Goal: Transaction & Acquisition: Purchase product/service

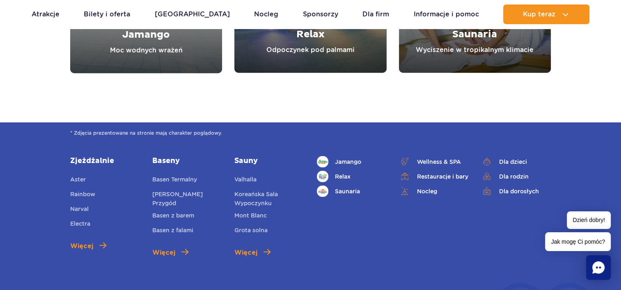
scroll to position [2382, 0]
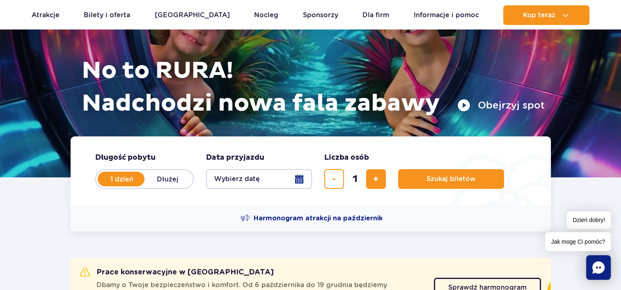
scroll to position [82, 0]
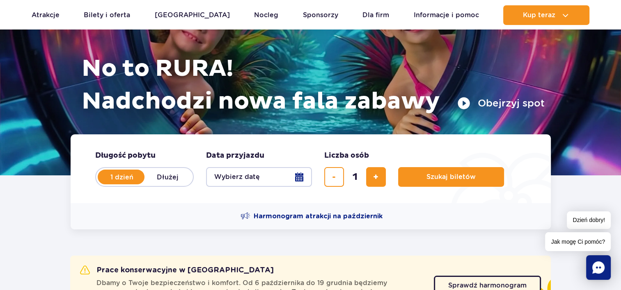
click at [229, 177] on button "Wybierz datę" at bounding box center [259, 177] width 106 height 20
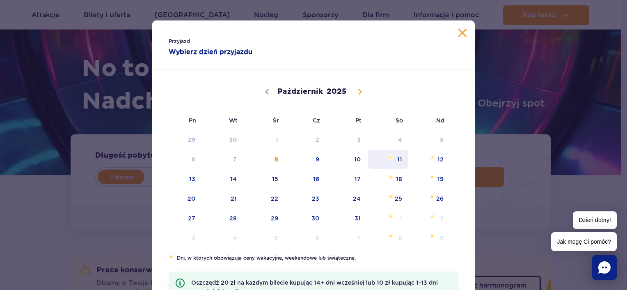
click at [390, 161] on span "11" at bounding box center [387, 159] width 41 height 19
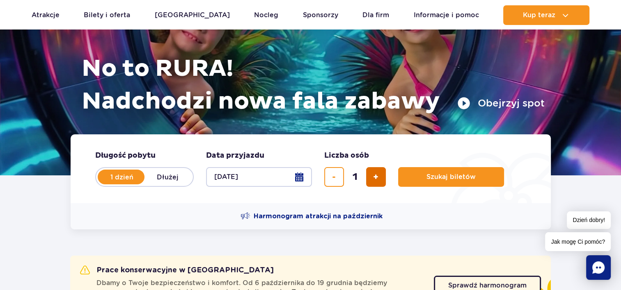
click at [374, 177] on span "dodaj bilet" at bounding box center [375, 177] width 5 height 0
type input "2"
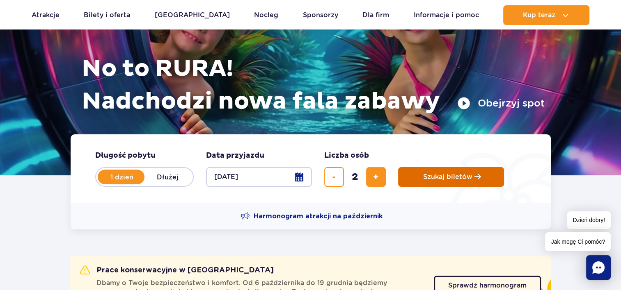
click at [435, 180] on span "Szukaj biletów" at bounding box center [447, 177] width 49 height 7
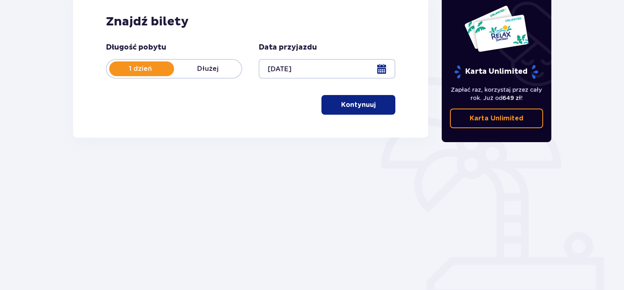
scroll to position [128, 0]
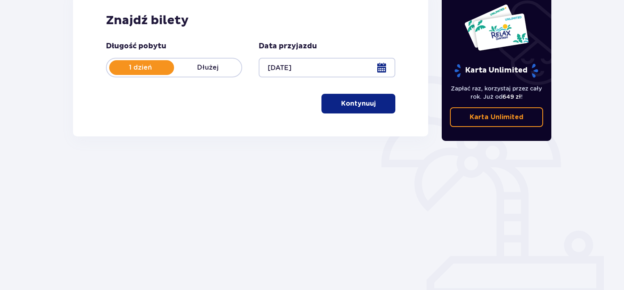
click at [344, 100] on p "Kontynuuj" at bounding box center [358, 103] width 34 height 9
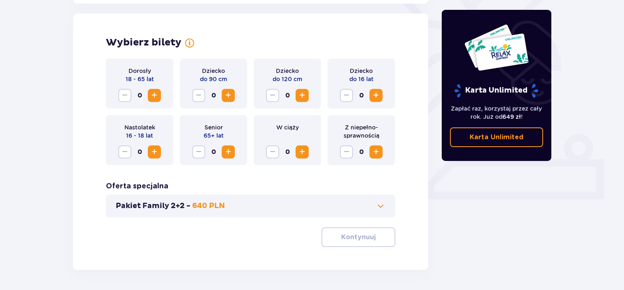
scroll to position [228, 0]
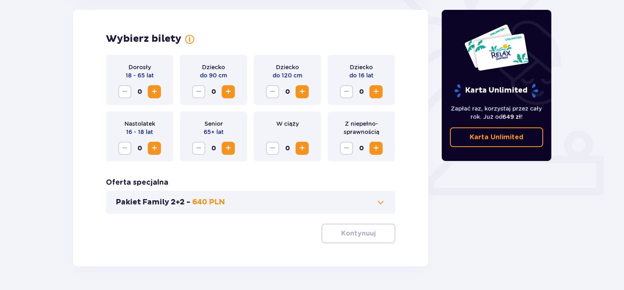
click at [156, 95] on span "Zwiększ" at bounding box center [154, 92] width 10 height 10
click at [304, 92] on span "Zwiększ" at bounding box center [302, 92] width 10 height 10
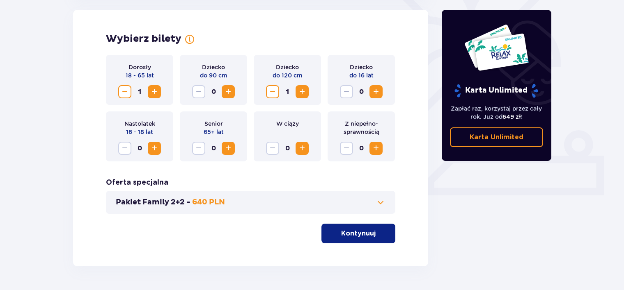
click at [350, 234] on p "Kontynuuj" at bounding box center [358, 233] width 34 height 9
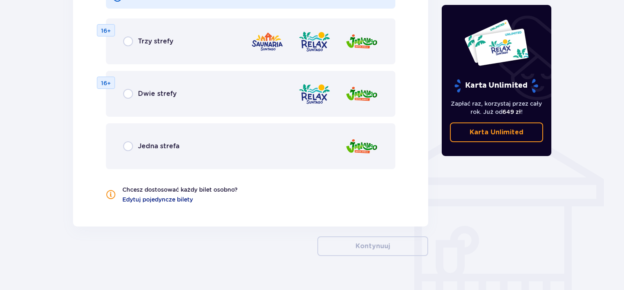
scroll to position [569, 0]
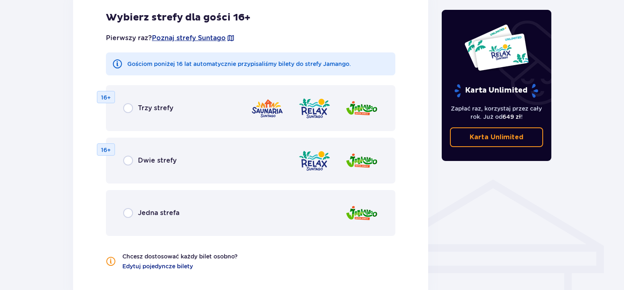
click at [128, 111] on input "radio" at bounding box center [128, 108] width 10 height 10
radio input "true"
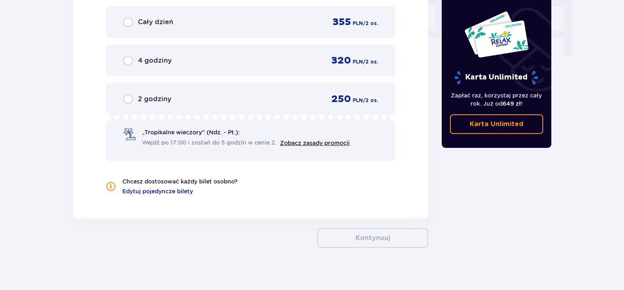
scroll to position [835, 0]
